Goal: Navigation & Orientation: Find specific page/section

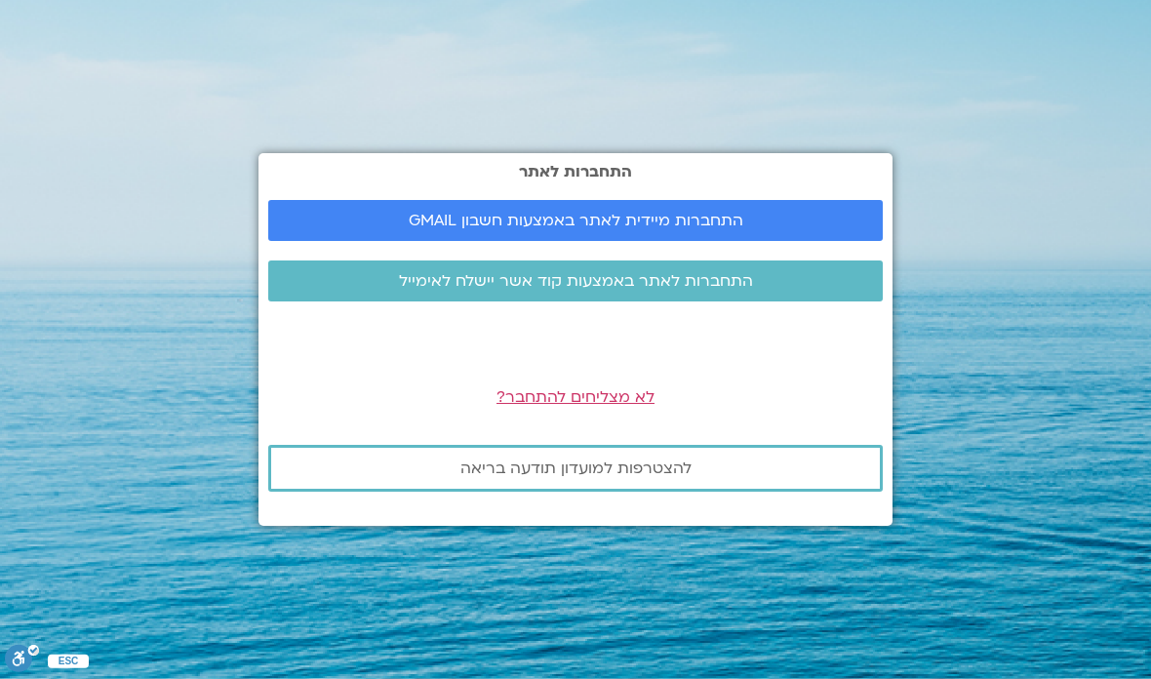
click at [830, 229] on span "התחברות מיידית לאתר באמצעות חשבון GMAIL" at bounding box center [576, 221] width 568 height 18
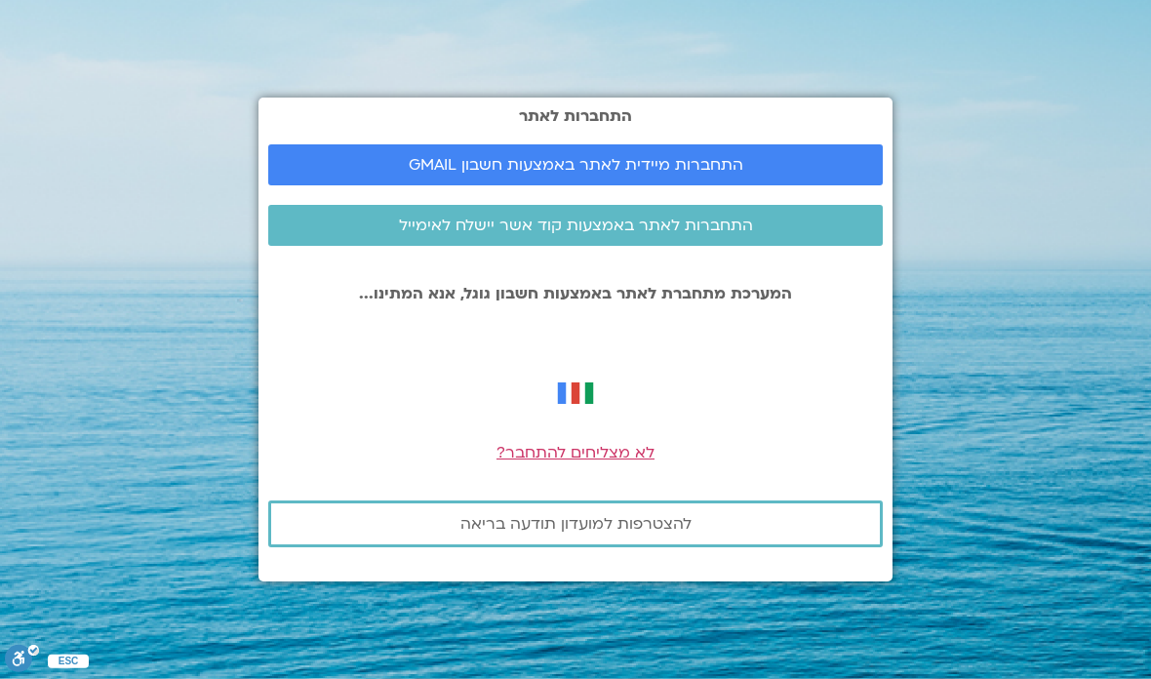
click at [790, 174] on span "התחברות מיידית לאתר באמצעות חשבון GMAIL" at bounding box center [576, 165] width 568 height 18
click at [766, 174] on span "התחברות מיידית לאתר באמצעות חשבון GMAIL" at bounding box center [576, 165] width 568 height 18
click at [797, 185] on link "התחברות מיידית לאתר באמצעות חשבון GMAIL" at bounding box center [575, 164] width 614 height 41
click at [803, 174] on span "התחברות מיידית לאתר באמצעות חשבון GMAIL" at bounding box center [576, 165] width 568 height 18
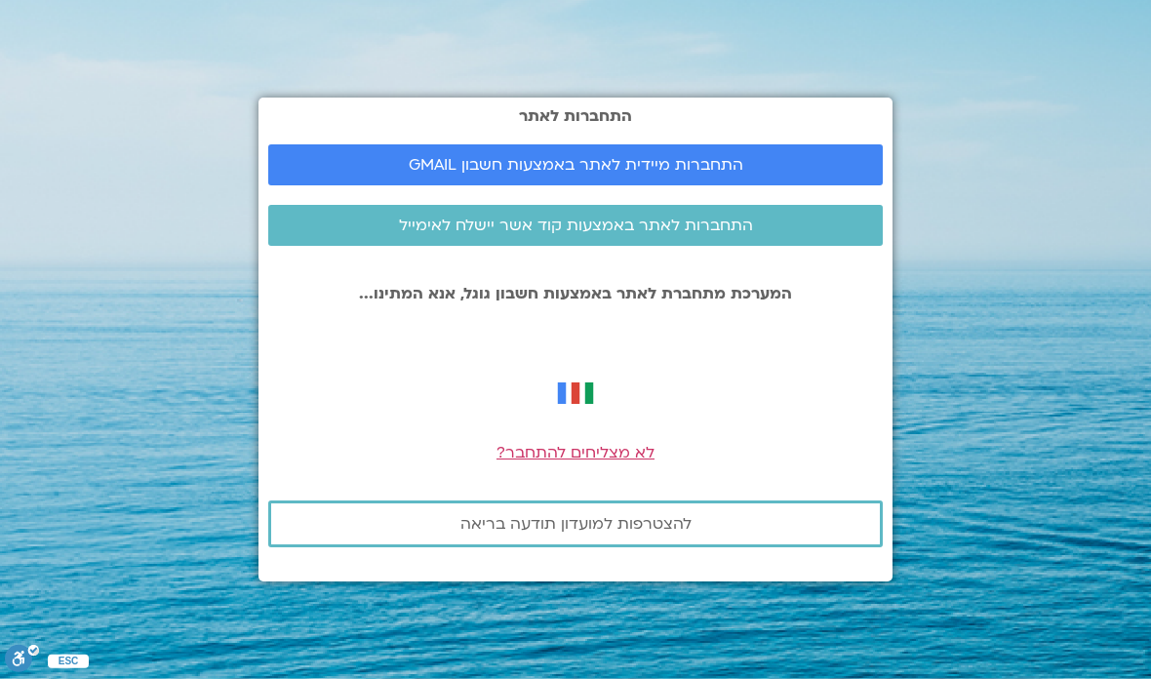
click at [588, 463] on span "לא מצליחים להתחבר?" at bounding box center [575, 452] width 158 height 21
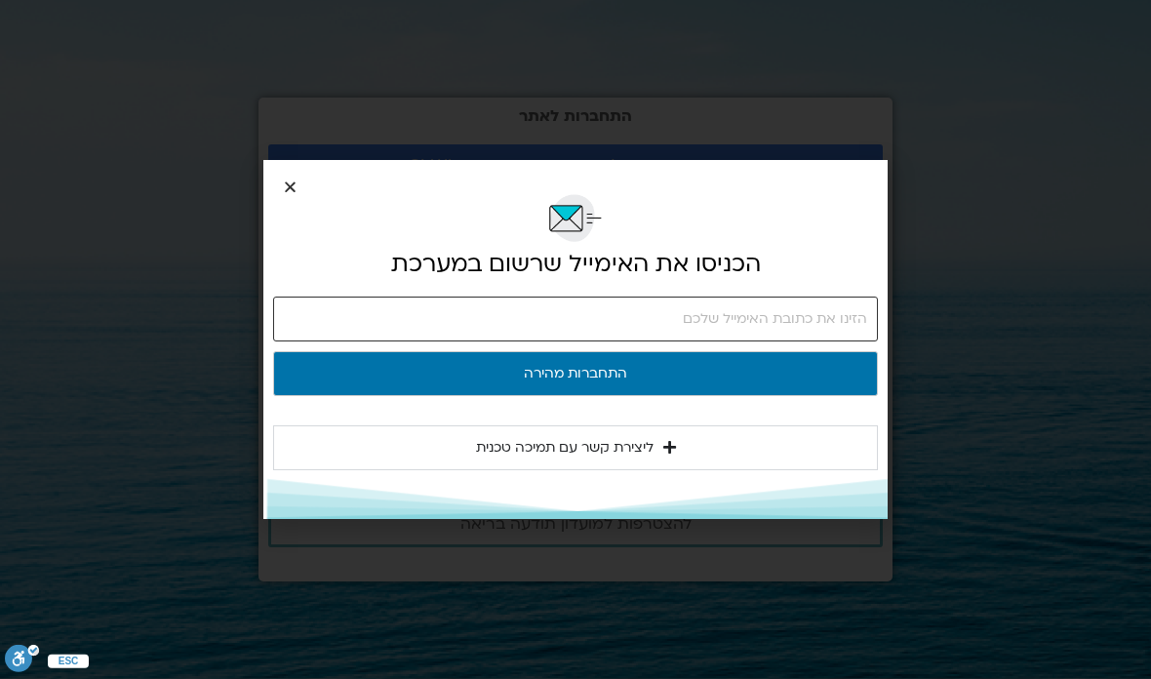
click at [839, 313] on input "email" at bounding box center [575, 318] width 605 height 45
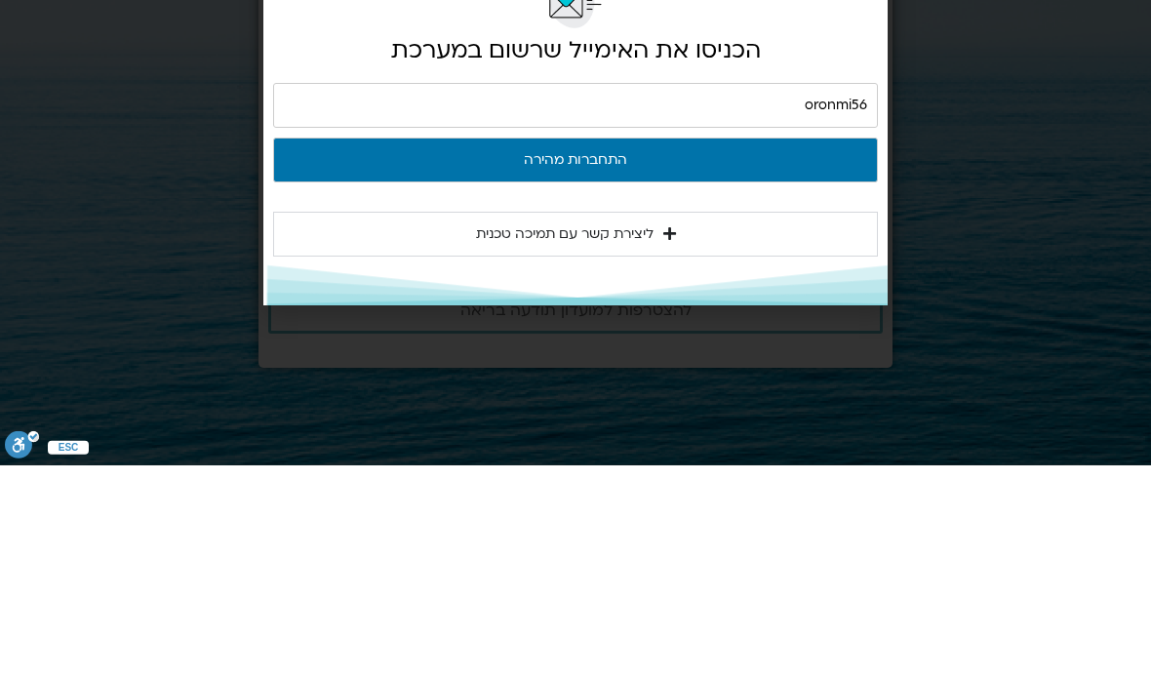
click at [731, 351] on button "התחברות מהירה" at bounding box center [575, 373] width 605 height 45
click at [738, 351] on button "התחברות מהירה" at bounding box center [575, 373] width 605 height 45
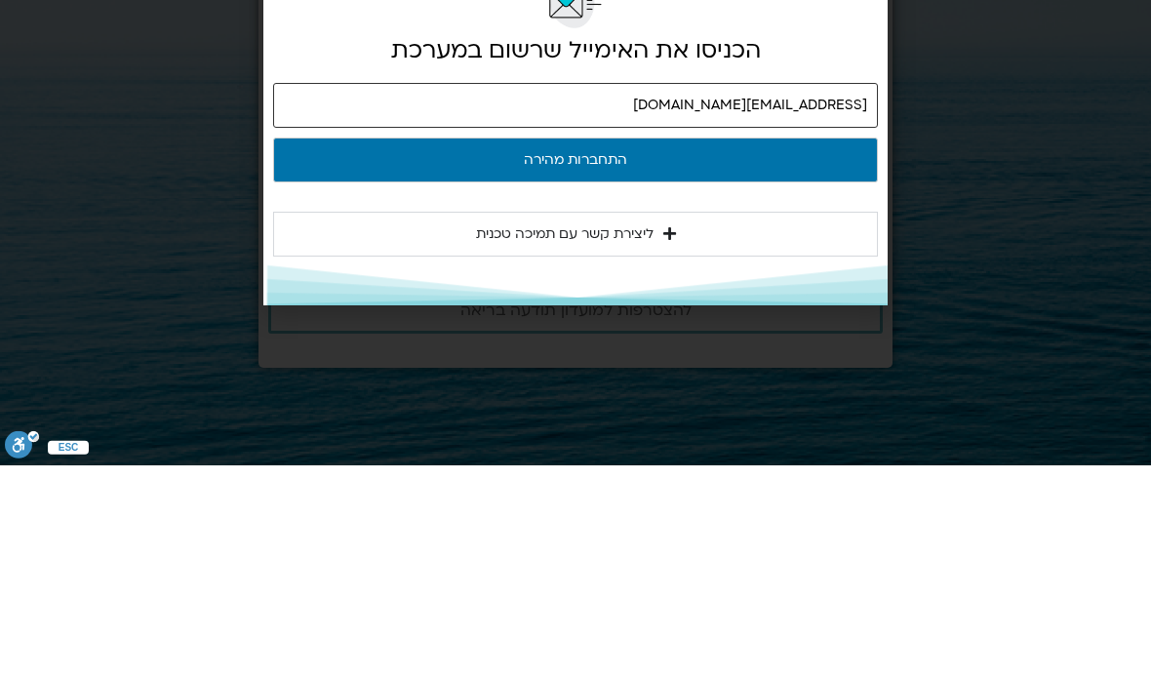
type input "oronmi56@gmail.com"
click at [829, 351] on button "התחברות מהירה" at bounding box center [575, 373] width 605 height 45
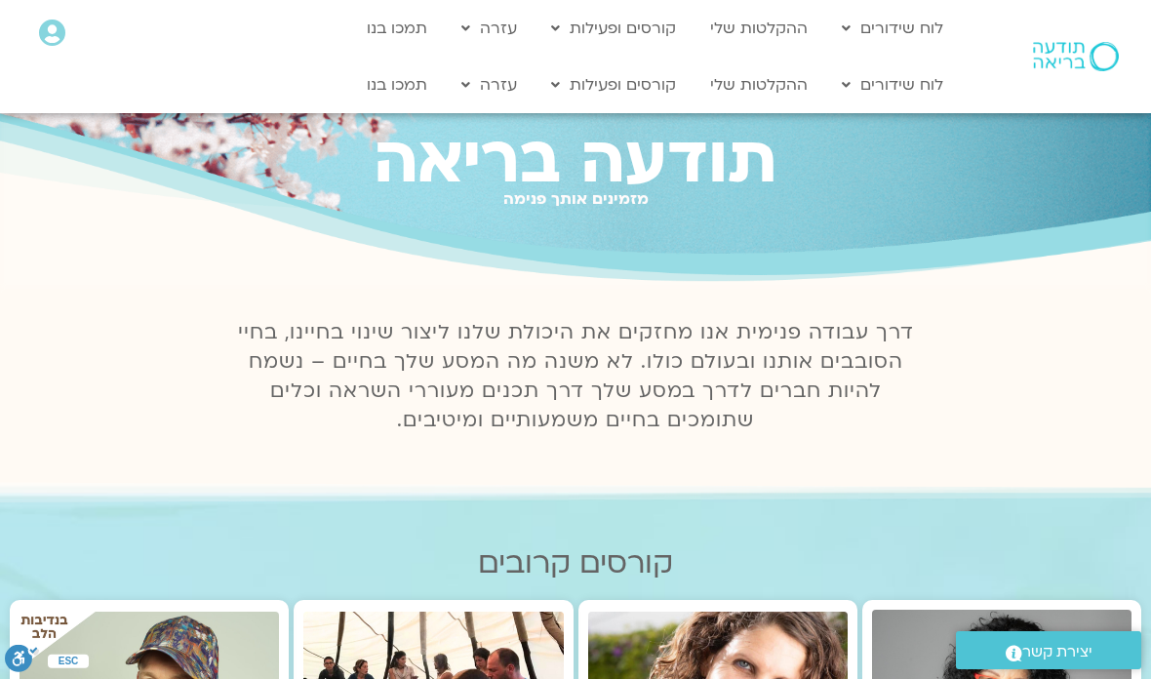
click at [1005, 113] on link "לוח שידורים יומי" at bounding box center [939, 125] width 215 height 45
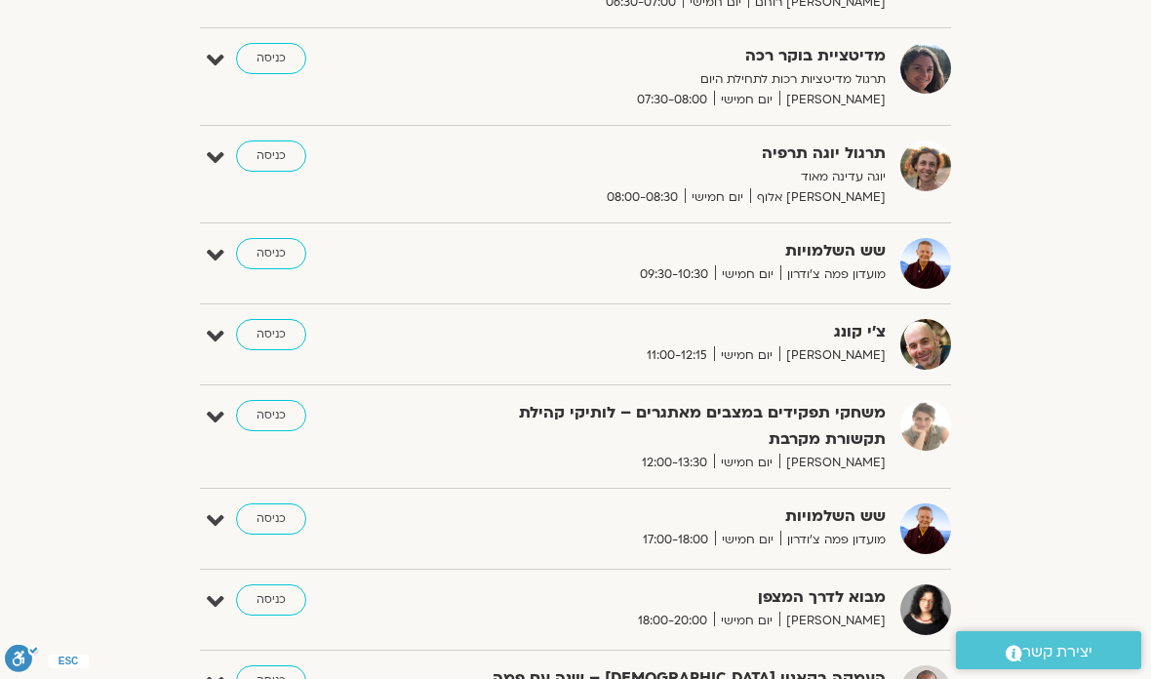
scroll to position [377, 0]
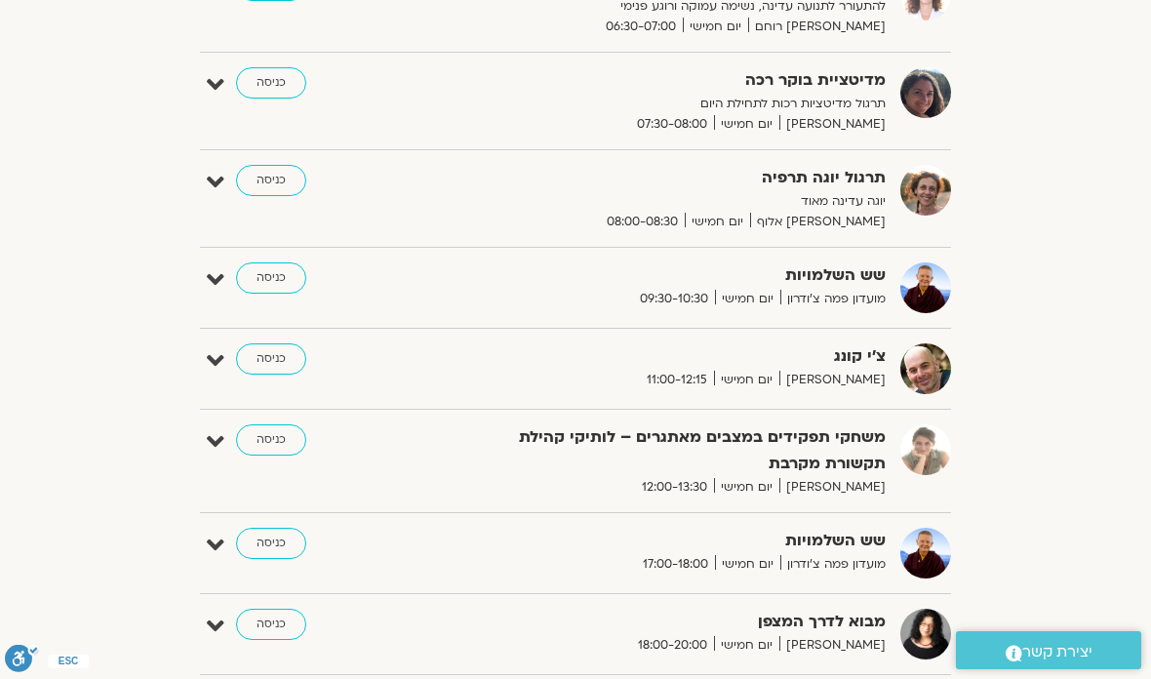
click at [275, 269] on link "כניסה" at bounding box center [271, 277] width 70 height 31
click at [277, 262] on link "כניסה" at bounding box center [271, 277] width 70 height 31
